Goal: Transaction & Acquisition: Purchase product/service

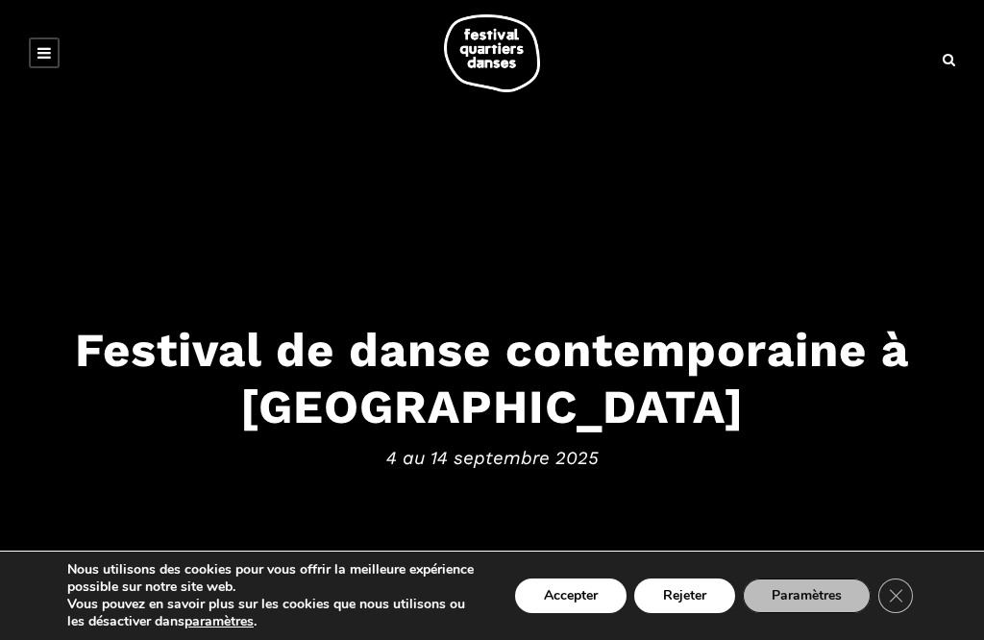
click at [566, 612] on button "Accepter" at bounding box center [570, 595] width 111 height 35
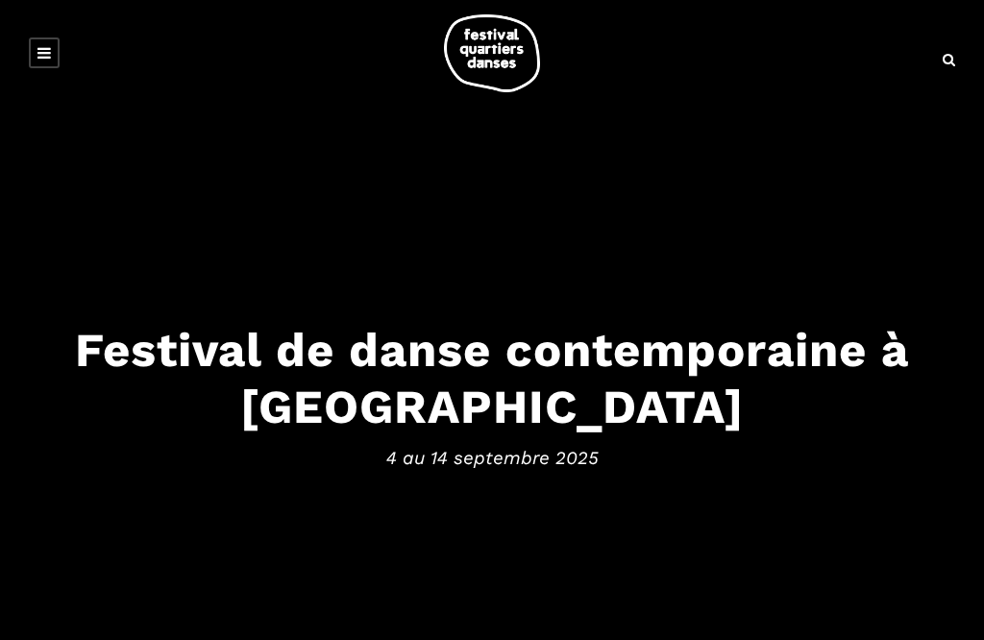
click at [50, 61] on link at bounding box center [44, 52] width 31 height 31
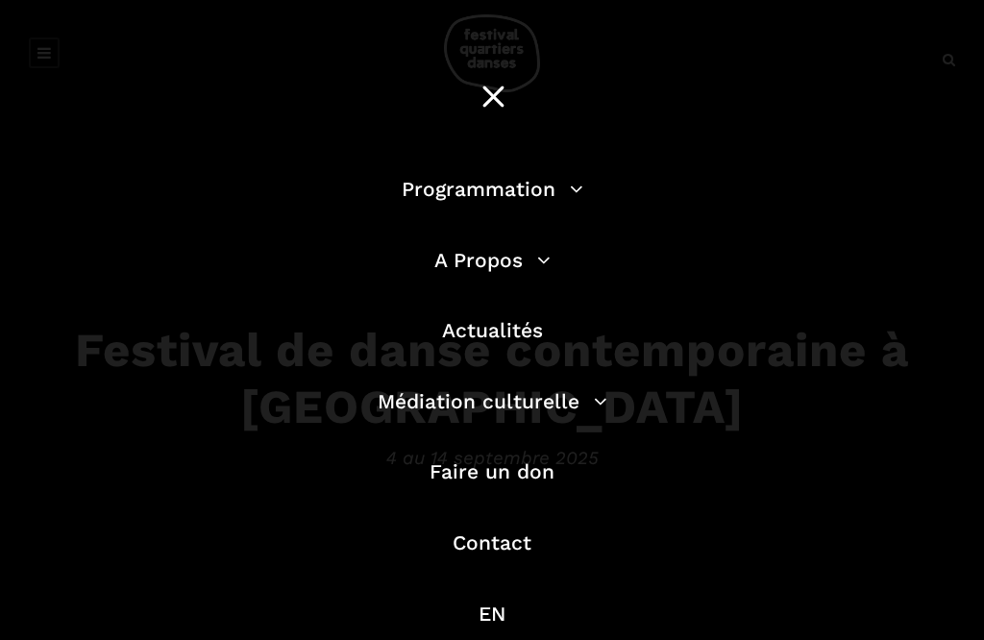
click at [526, 187] on link "Programmation" at bounding box center [493, 189] width 182 height 24
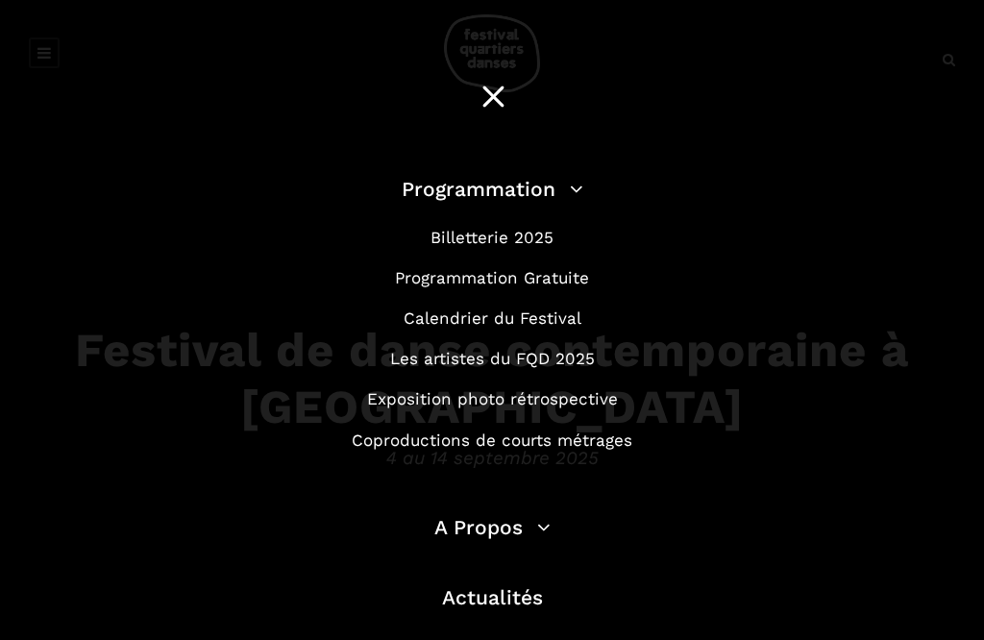
click at [560, 319] on link "Calendrier du Festival" at bounding box center [492, 317] width 178 height 19
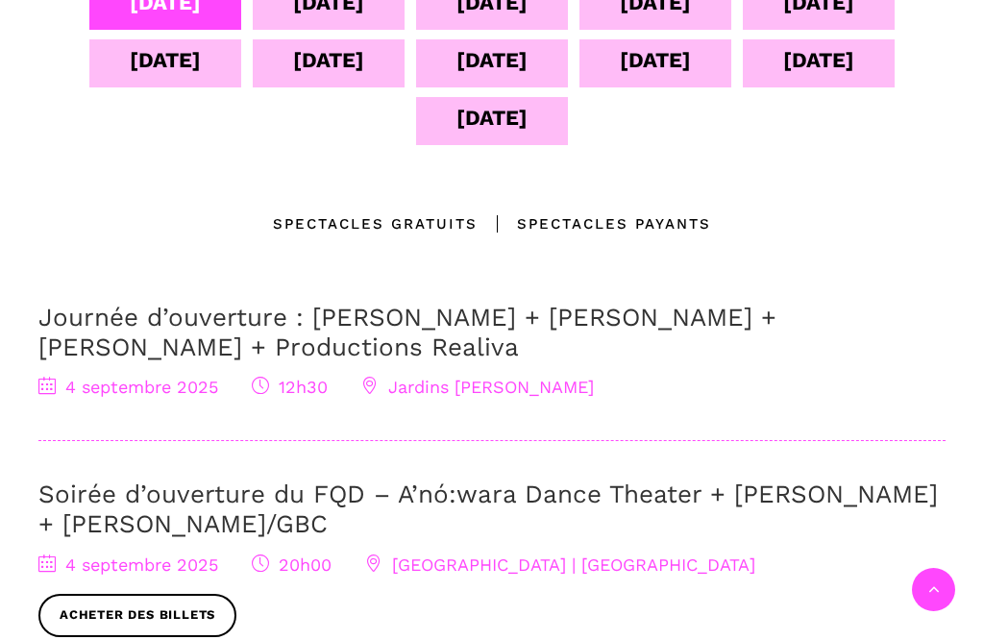
scroll to position [605, 0]
click at [635, 226] on div "Spectacles Payants" at bounding box center [593, 222] width 233 height 23
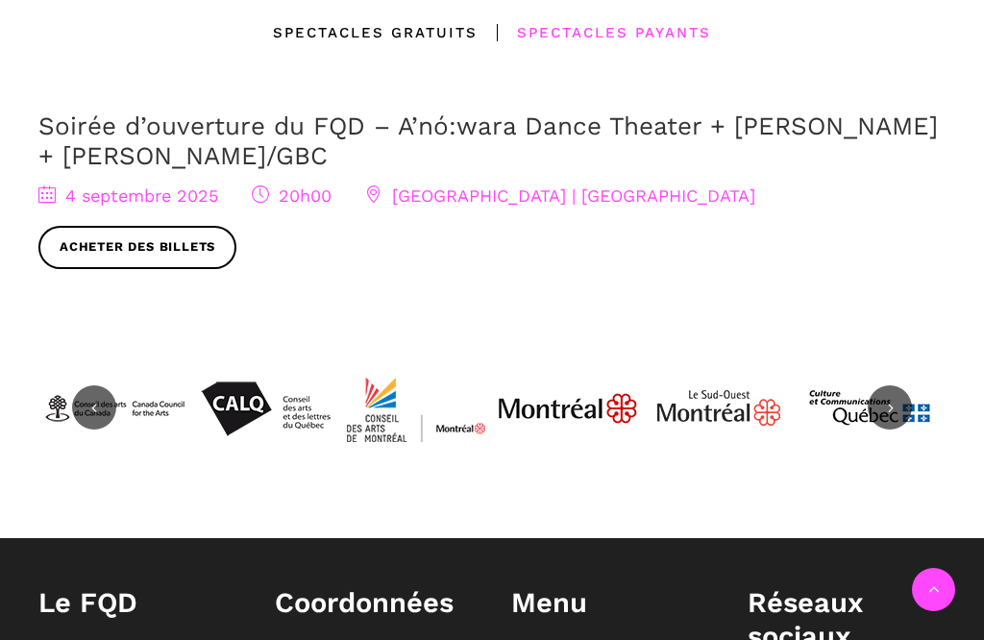
scroll to position [796, 0]
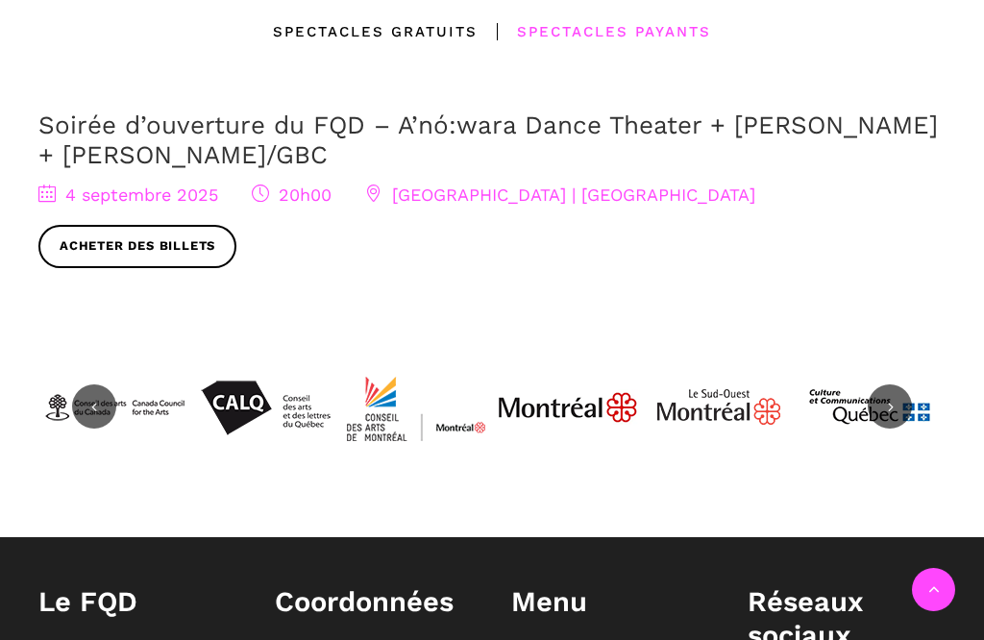
click at [927, 390] on img at bounding box center [869, 407] width 144 height 144
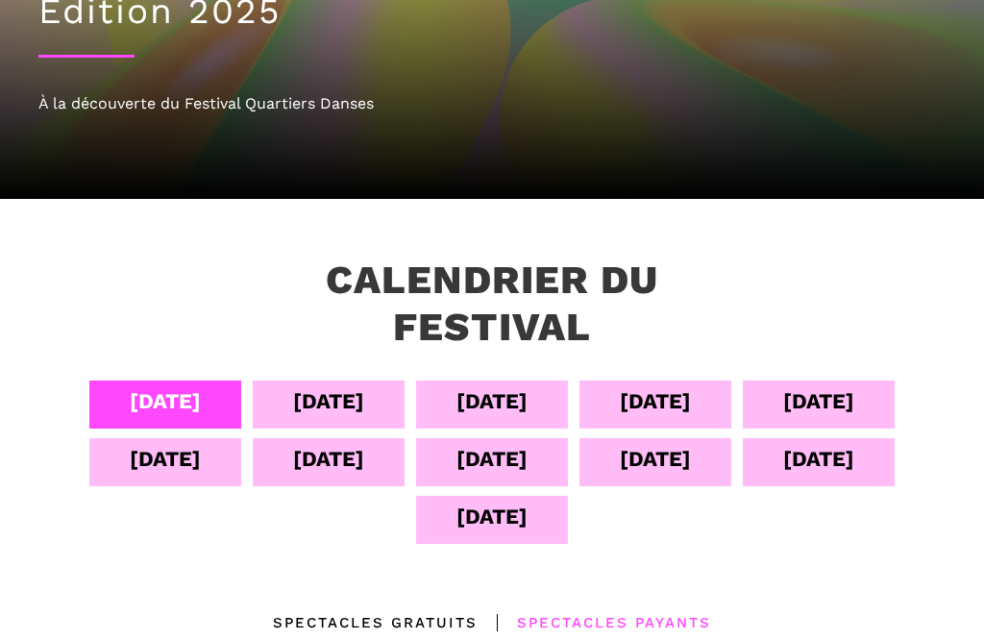
scroll to position [216, 0]
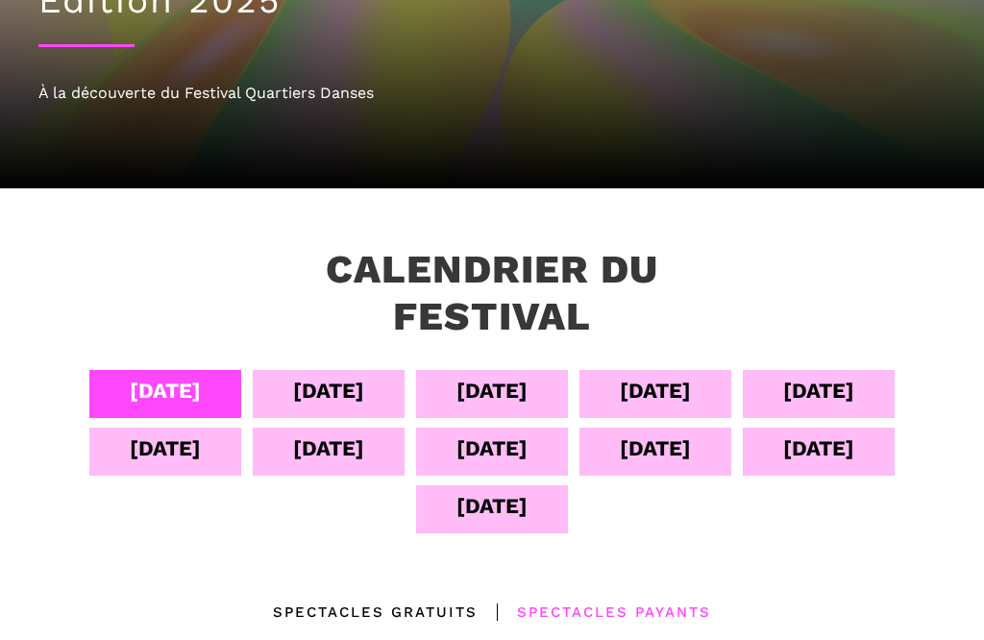
click at [833, 442] on div "13 sept" at bounding box center [818, 448] width 71 height 34
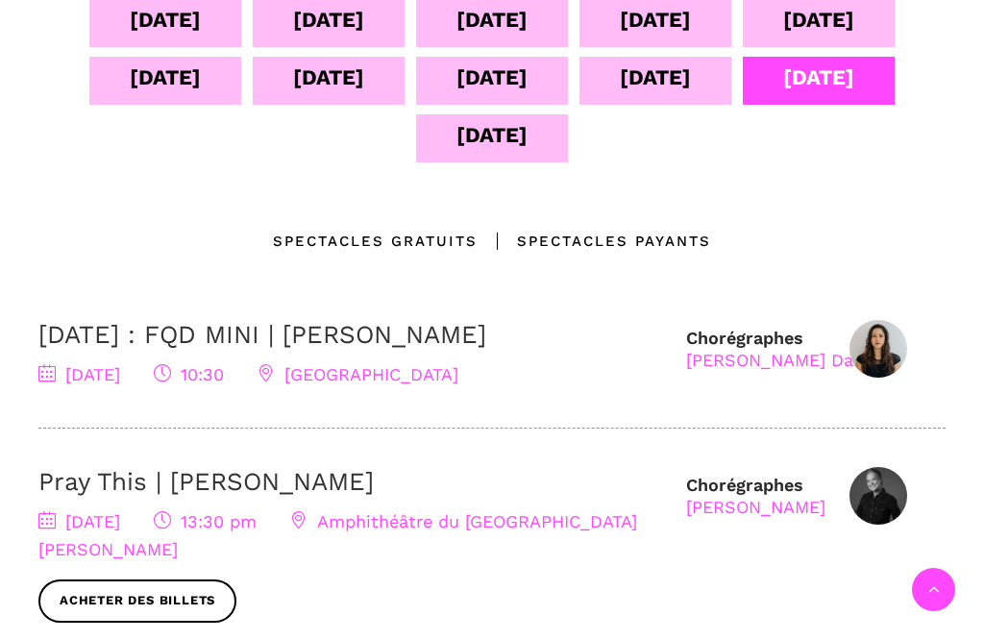
scroll to position [590, 0]
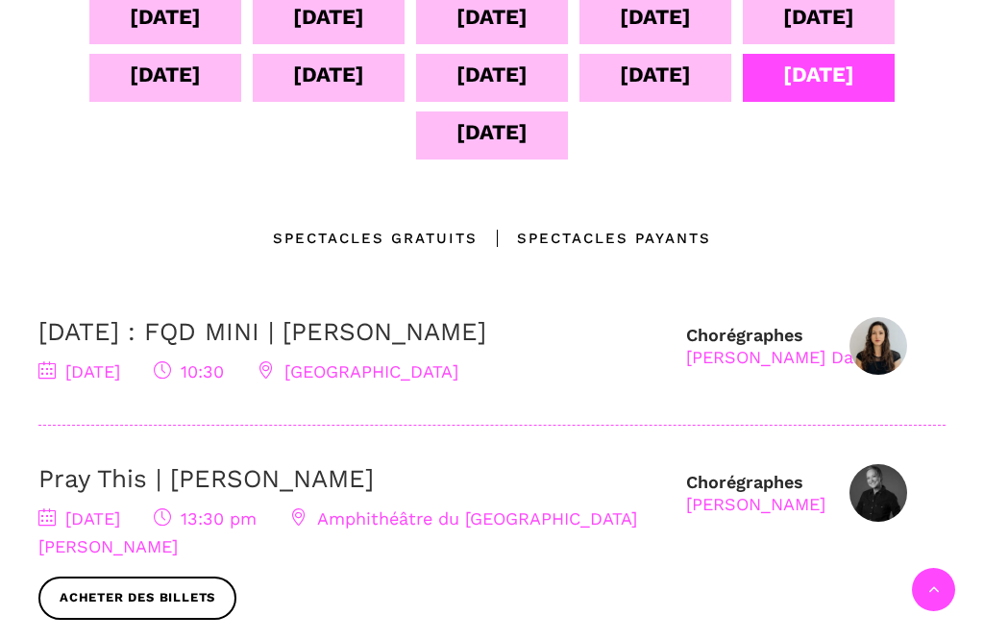
click at [633, 241] on div "Spectacles Payants" at bounding box center [593, 238] width 233 height 23
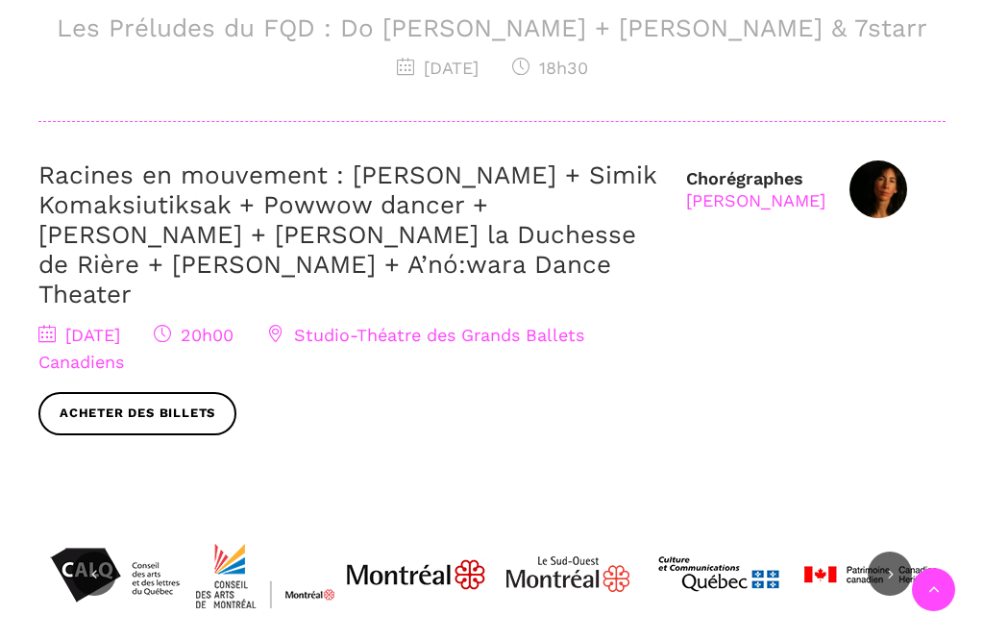
scroll to position [1118, 0]
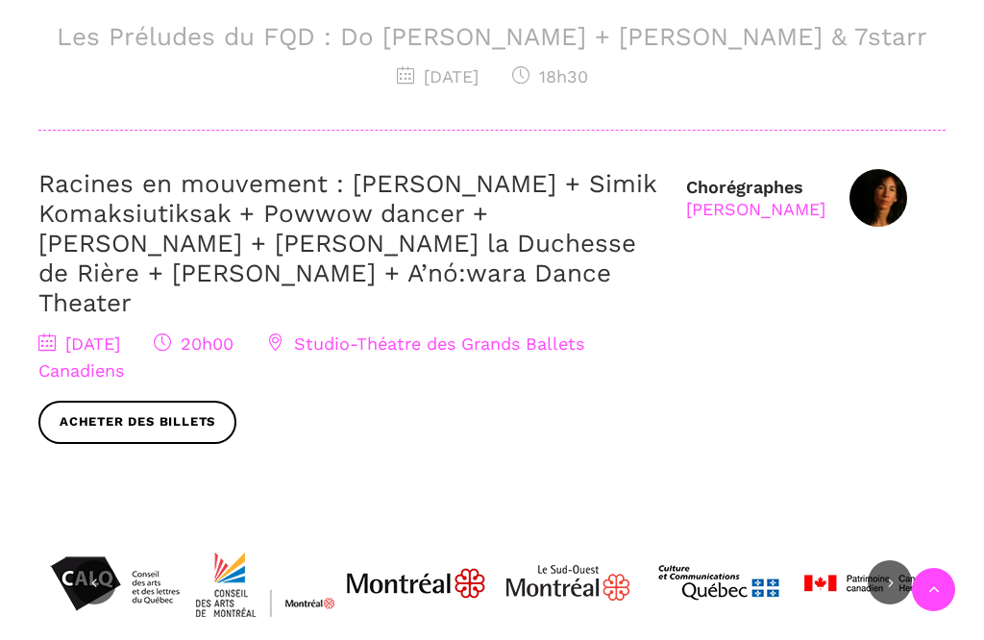
click at [153, 401] on link "Acheter des billets" at bounding box center [137, 422] width 198 height 43
